Goal: Transaction & Acquisition: Purchase product/service

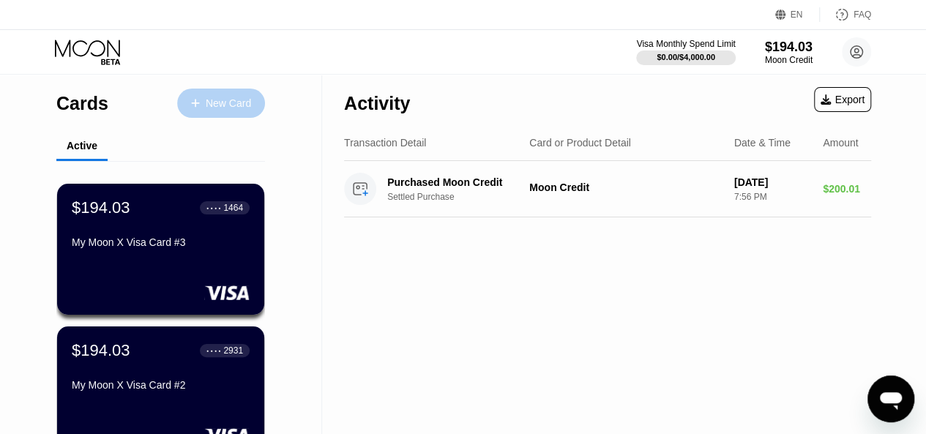
click at [228, 103] on div "New Card" at bounding box center [228, 103] width 45 height 12
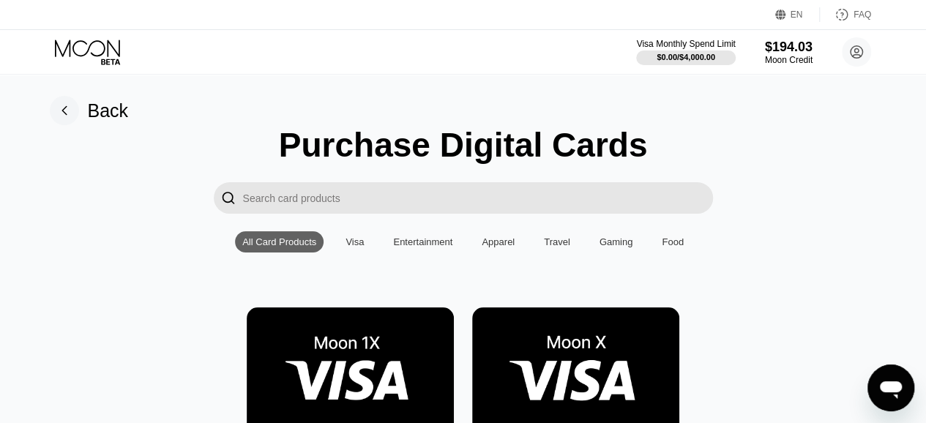
scroll to position [146, 0]
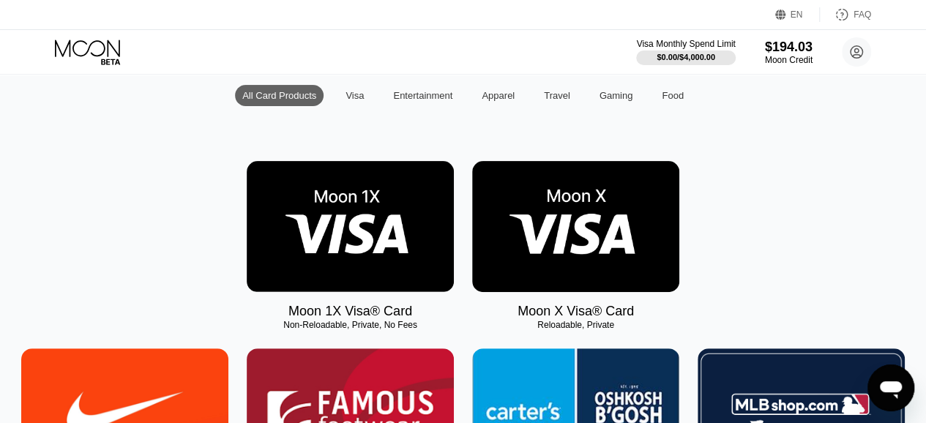
click at [561, 223] on img at bounding box center [575, 226] width 207 height 131
click at [587, 255] on img at bounding box center [575, 226] width 207 height 131
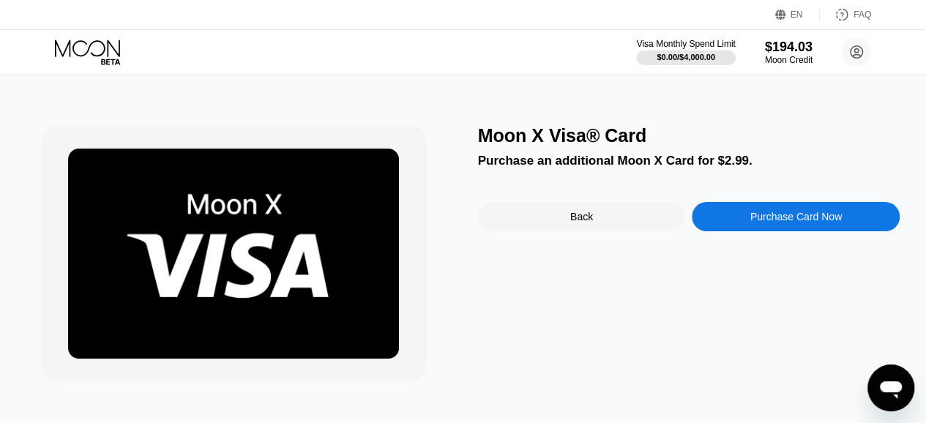
click at [732, 236] on div "Moon X Visa® Card Purchase an additional Moon X Card for $2.99. Back Purchase C…" at bounding box center [689, 253] width 422 height 256
click at [732, 227] on div "Purchase Card Now" at bounding box center [796, 216] width 208 height 29
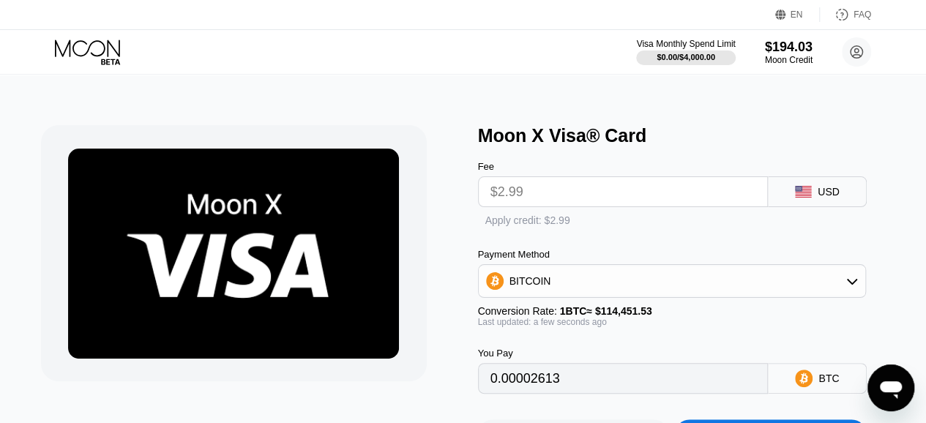
click at [495, 223] on div "Apply credit: $2.99" at bounding box center [527, 220] width 85 height 12
type input "0"
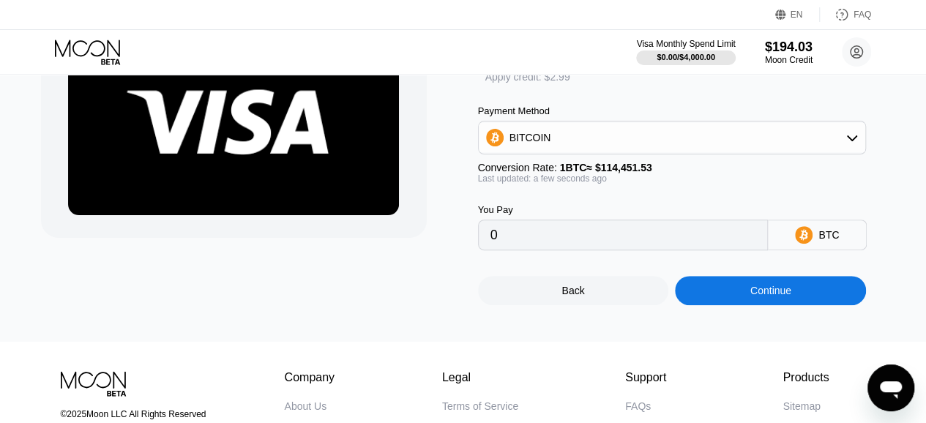
scroll to position [146, 0]
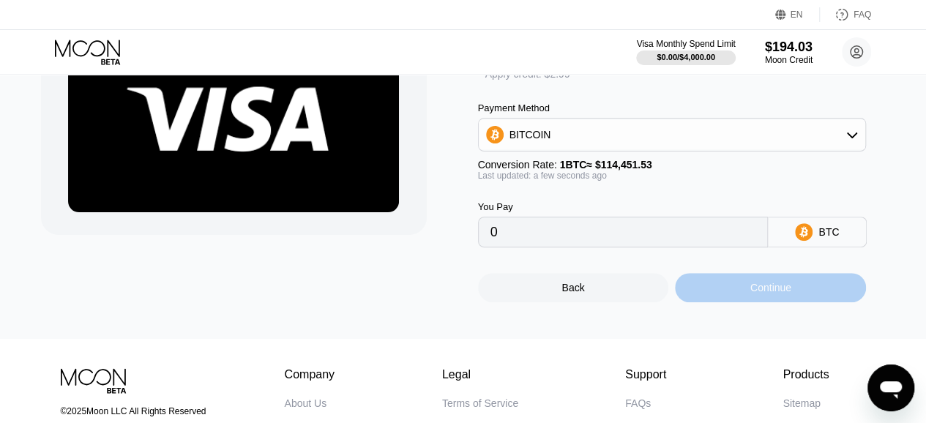
click at [759, 296] on div "Continue" at bounding box center [770, 287] width 191 height 29
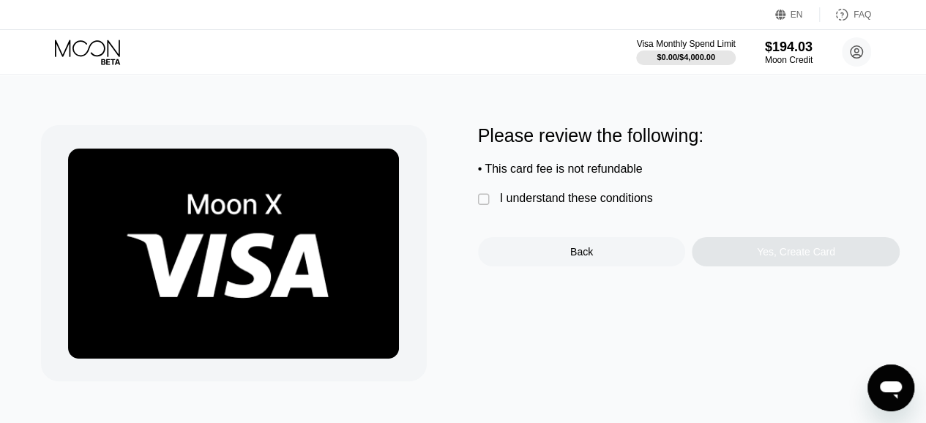
click at [552, 207] on div " I understand these conditions" at bounding box center [569, 199] width 182 height 15
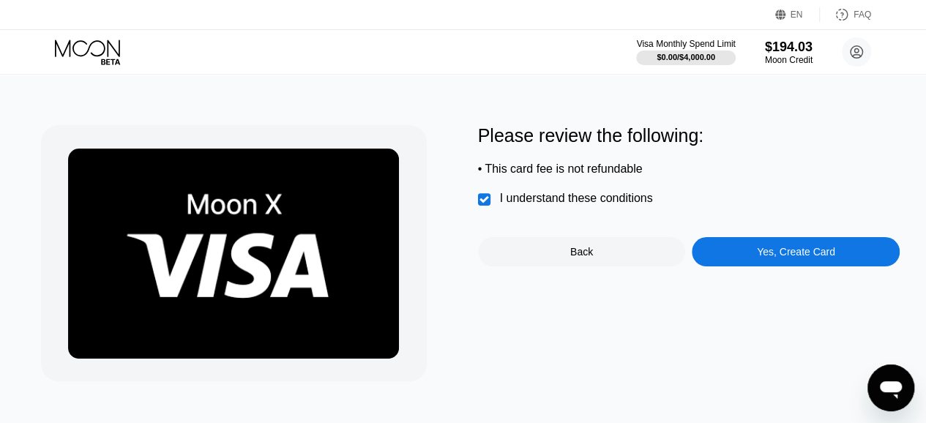
click at [759, 258] on div "Yes, Create Card" at bounding box center [796, 252] width 78 height 12
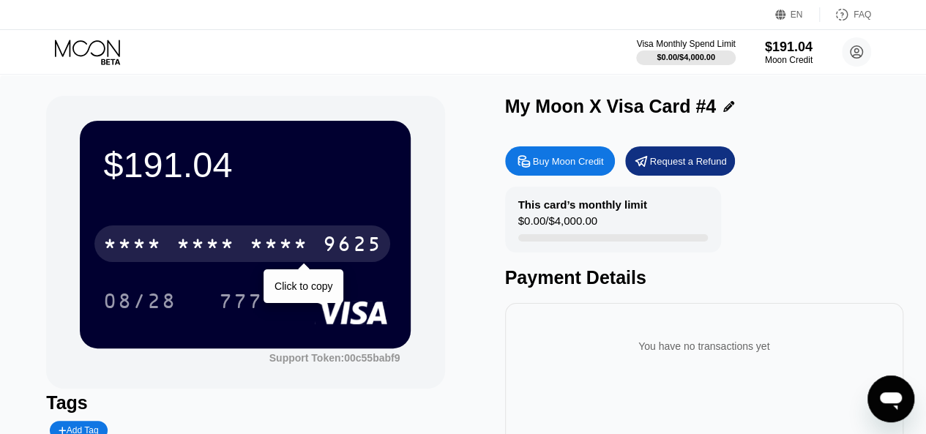
click at [151, 250] on div "* * * *" at bounding box center [132, 245] width 59 height 23
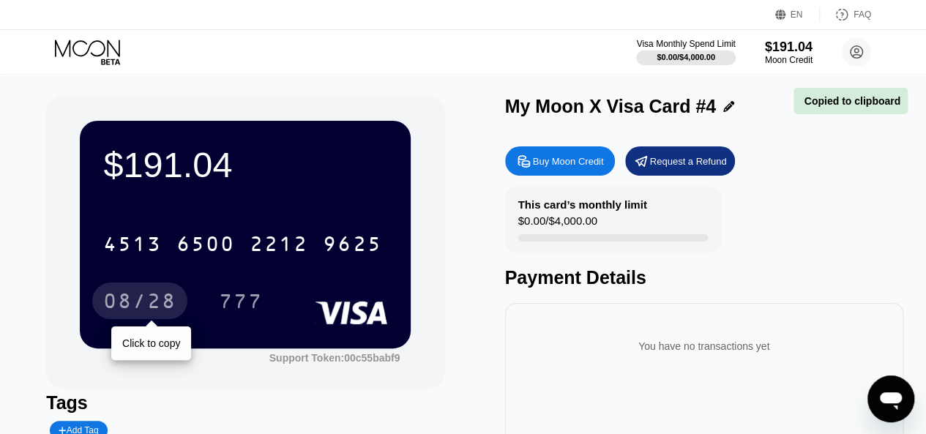
click at [143, 293] on div "08/28" at bounding box center [139, 302] width 73 height 23
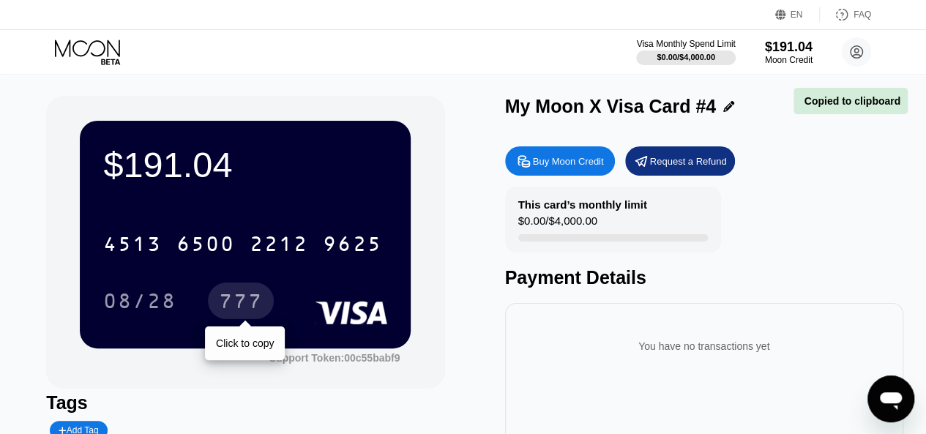
click at [233, 306] on div "777" at bounding box center [241, 302] width 44 height 23
